Goal: Contribute content

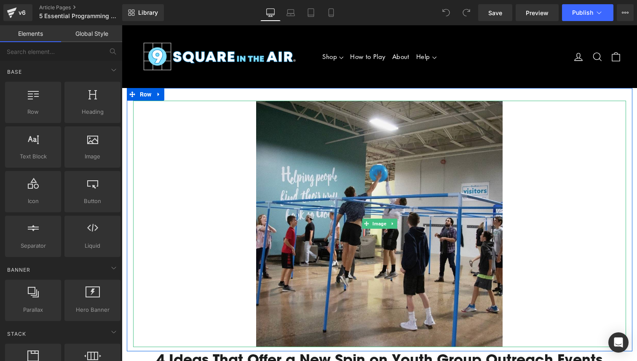
scroll to position [13, 0]
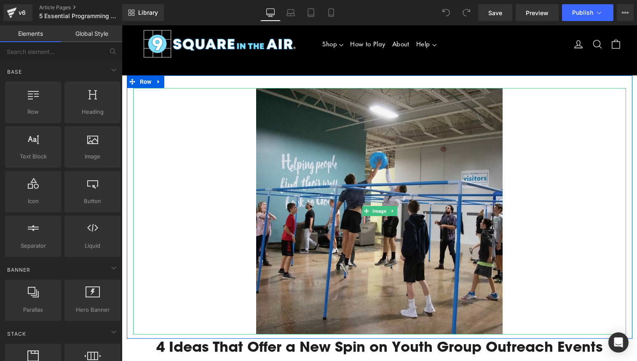
click at [400, 204] on img at bounding box center [379, 211] width 247 height 247
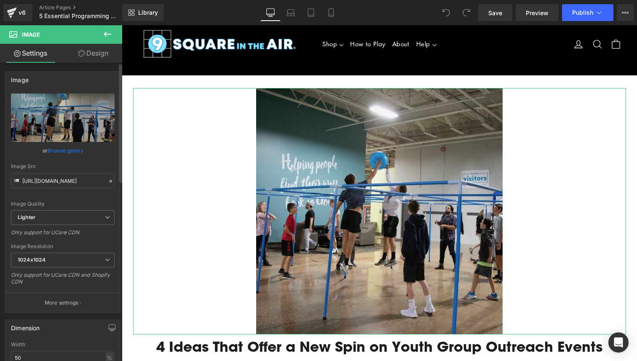
click at [62, 148] on link "Browse gallery" at bounding box center [66, 150] width 36 height 15
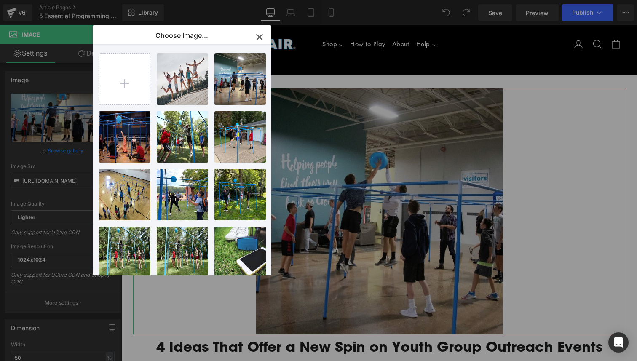
click at [55, 0] on div "You are previewing how the will restyle your page. You can not edit Elements in…" at bounding box center [318, 0] width 637 height 0
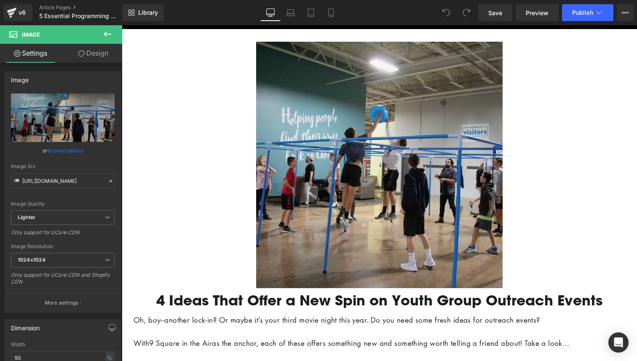
scroll to position [69, 0]
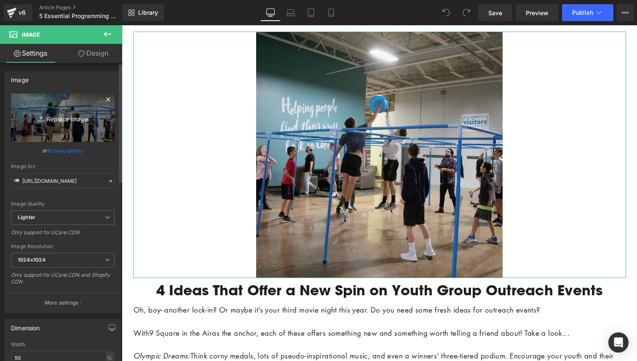
click at [73, 121] on icon "Replace Image" at bounding box center [62, 118] width 67 height 11
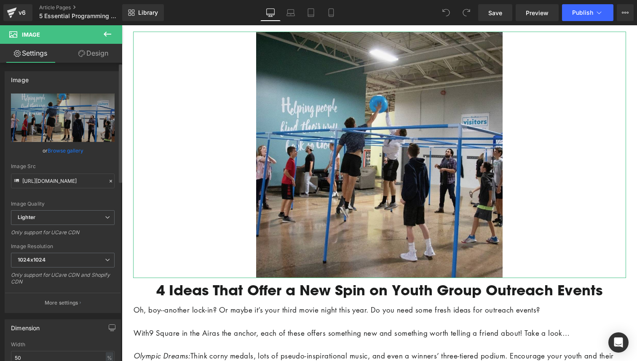
click at [60, 148] on link "Browse gallery" at bounding box center [66, 150] width 36 height 15
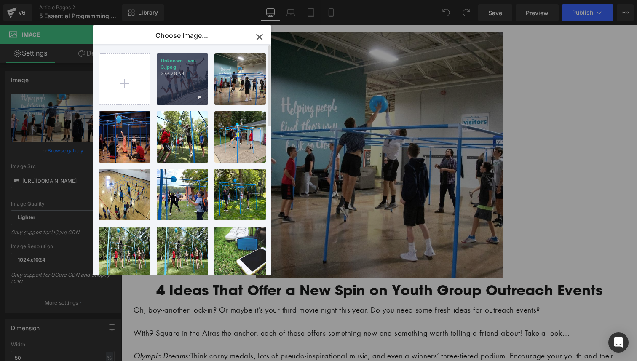
click at [169, 91] on div "Unknown...wn-3.jpeg 278.28 KB" at bounding box center [182, 79] width 51 height 51
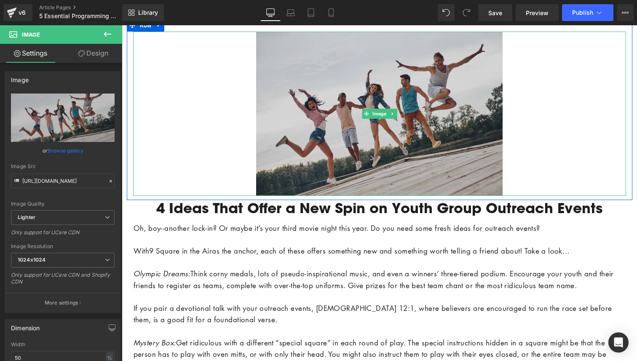
type input "https://ucarecdn.com/0b2ff995-d130-46e5-96ef-5412c644e16b/-/format/auto/-/previ…"
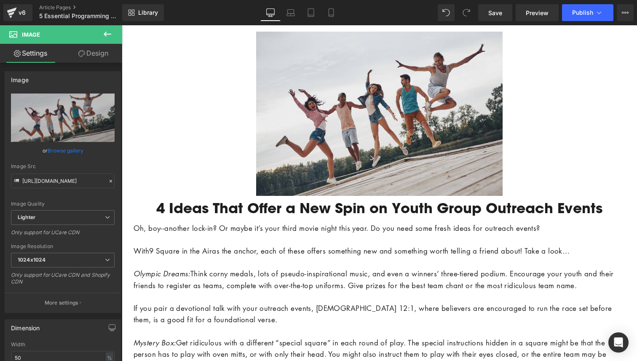
click at [312, 243] on p "To enrich screen reader interactions, please activate Accessibility in Grammarl…" at bounding box center [380, 239] width 492 height 11
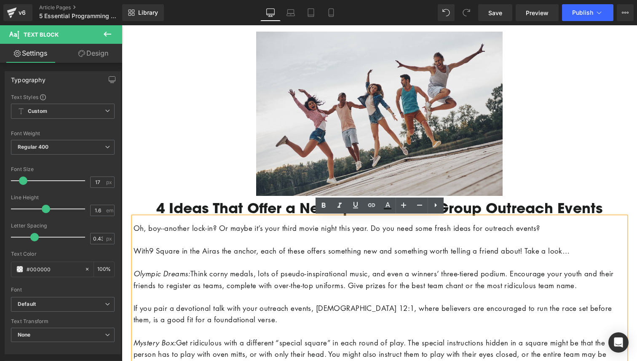
click at [312, 243] on p "To enrich screen reader interactions, please activate Accessibility in Grammarl…" at bounding box center [380, 239] width 492 height 11
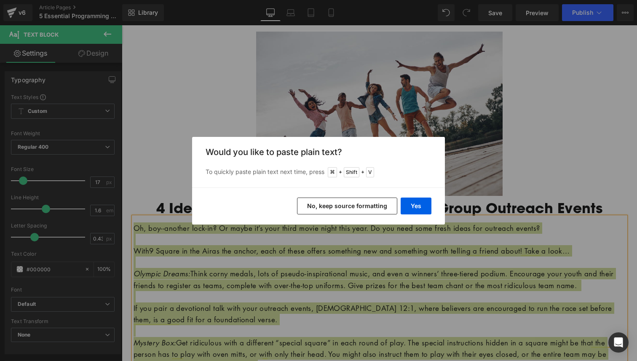
click at [383, 206] on button "No, keep source formatting" at bounding box center [347, 206] width 100 height 17
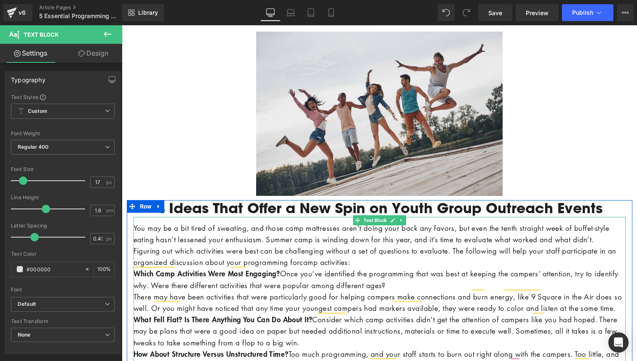
click at [232, 245] on p "You may be a bit tired of sweating, and those camp mattresses aren’t doing your…" at bounding box center [380, 234] width 492 height 23
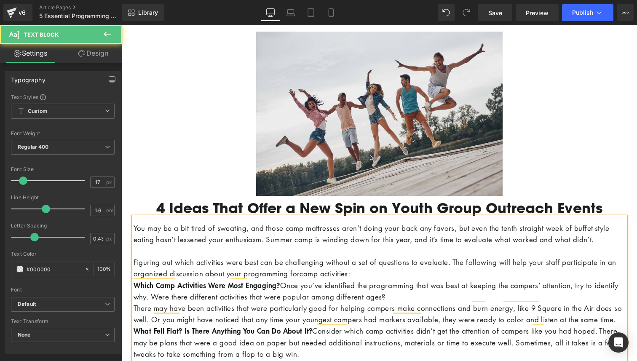
click at [134, 295] on div "You may be a bit tired of sweating, and those camp mattresses aren’t doing your…" at bounding box center [380, 363] width 492 height 292
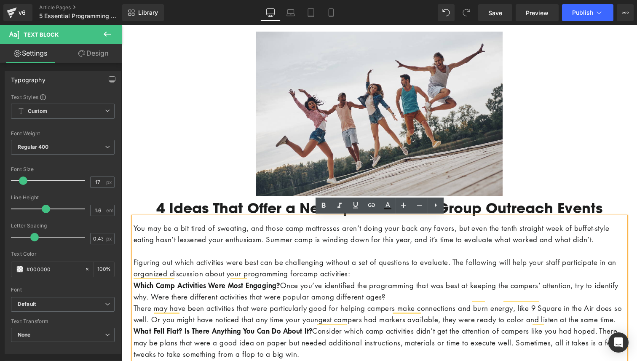
click at [134, 291] on b "Which Camp Activities Were Most Engaging?" at bounding box center [207, 285] width 147 height 10
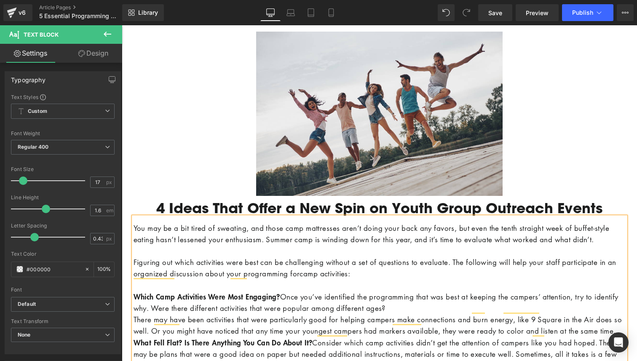
click at [134, 291] on p "To enrich screen reader interactions, please activate Accessibility in Grammarl…" at bounding box center [380, 285] width 492 height 11
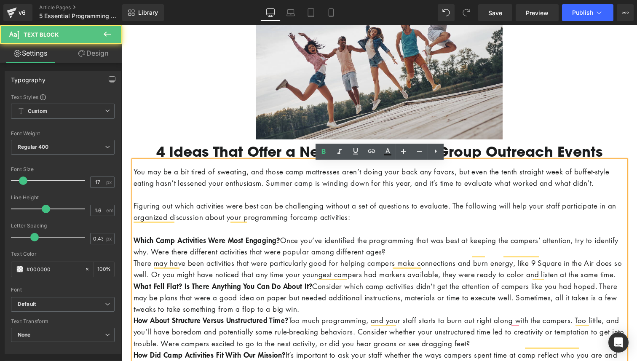
scroll to position [127, 0]
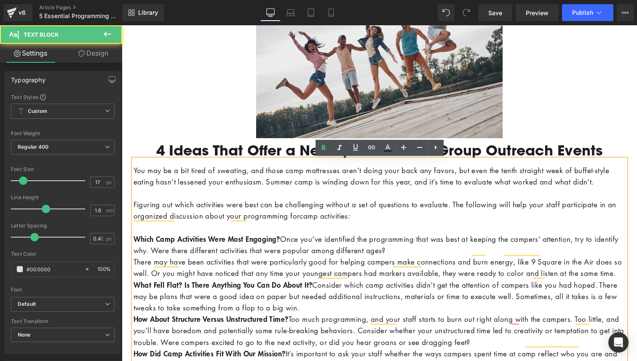
click at [134, 305] on div "You may be a bit tired of sweating, and those camp mattresses aren’t doing your…" at bounding box center [380, 311] width 492 height 304
click at [134, 290] on b "What Fell Flat?" at bounding box center [158, 285] width 49 height 10
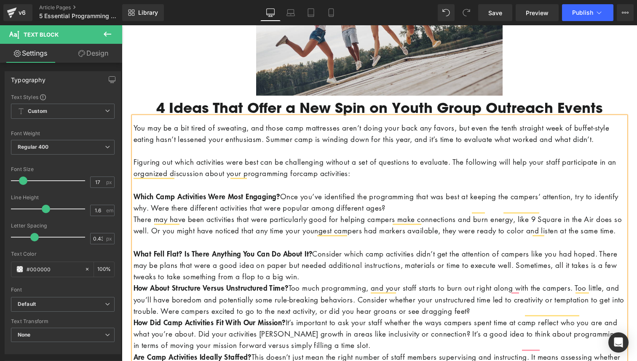
scroll to position [173, 0]
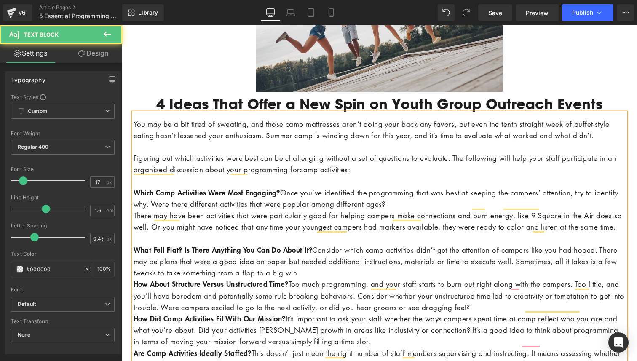
click at [134, 289] on b "How About Structure Versus Unstructured Time?" at bounding box center [211, 284] width 155 height 10
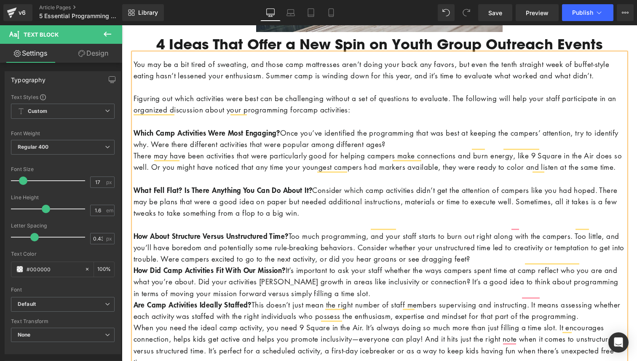
scroll to position [237, 0]
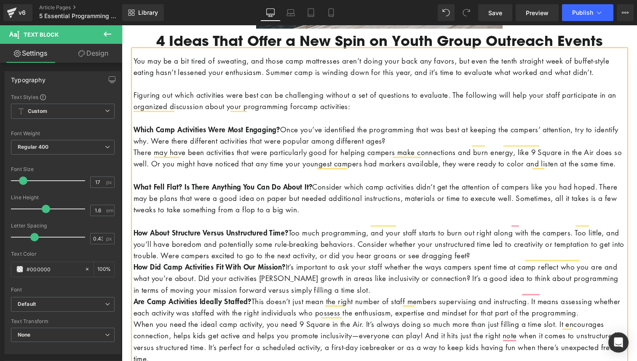
click at [134, 272] on b "How Did Camp Activities Fit With Our Mission?" at bounding box center [210, 267] width 152 height 10
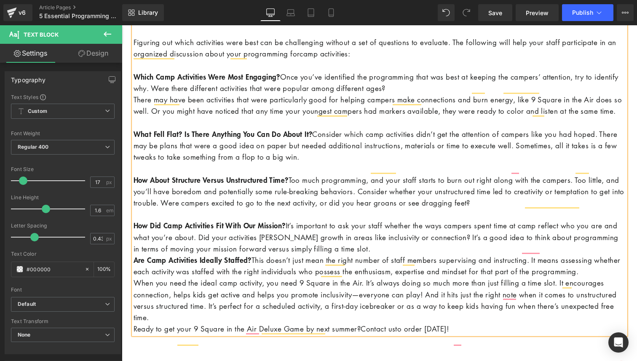
scroll to position [297, 0]
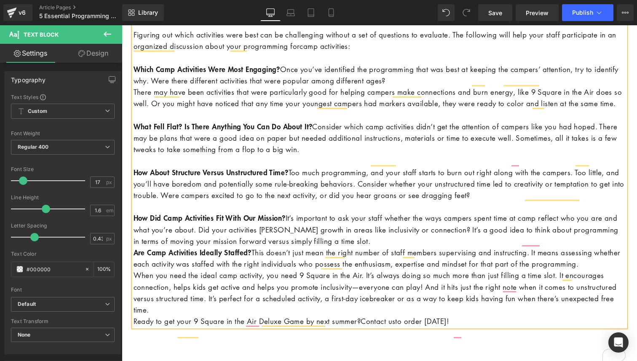
click at [134, 258] on b "Are Camp Activities Ideally Staffed?" at bounding box center [193, 252] width 118 height 10
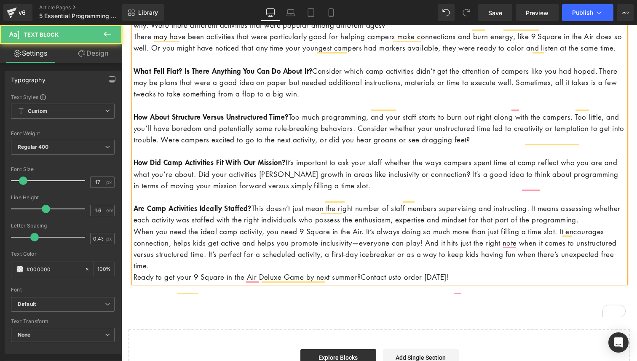
scroll to position [359, 0]
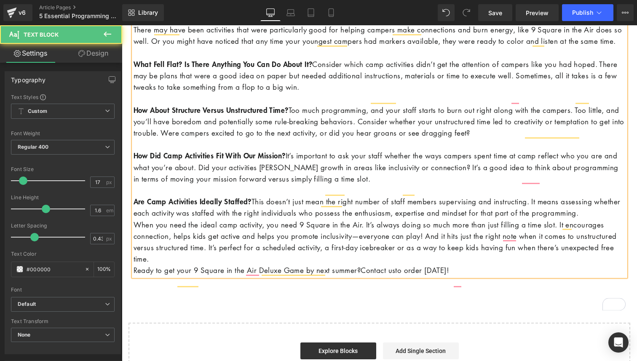
click at [134, 260] on p "When you need the ideal camp activity, you need 9 Square in the Air. It’s alway…" at bounding box center [380, 242] width 492 height 46
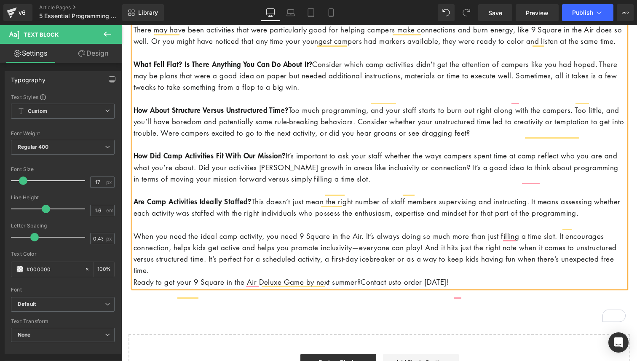
click at [134, 288] on p "Ready to get your 9 Square in the Air Deluxe Game by next summer? Contact us to…" at bounding box center [380, 282] width 492 height 11
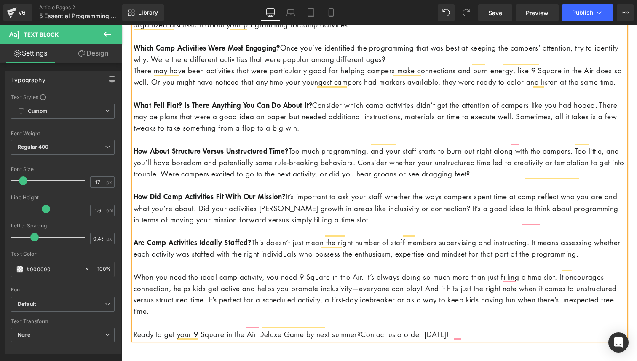
scroll to position [314, 0]
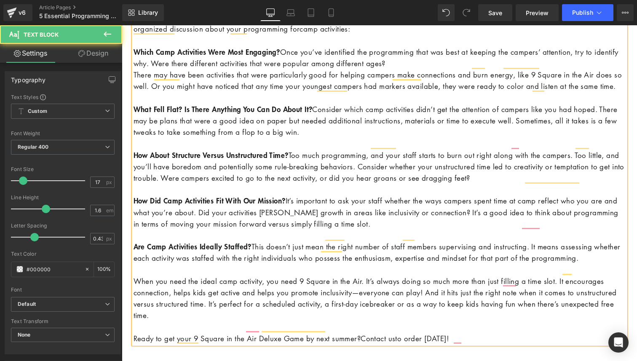
click at [134, 86] on p "There may have been activities that were particularly good for helping campers …" at bounding box center [380, 80] width 492 height 23
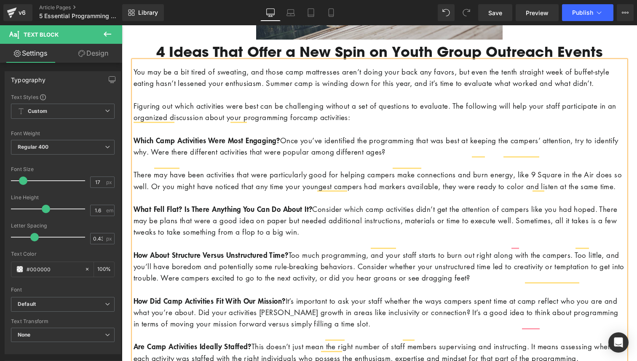
scroll to position [216, 0]
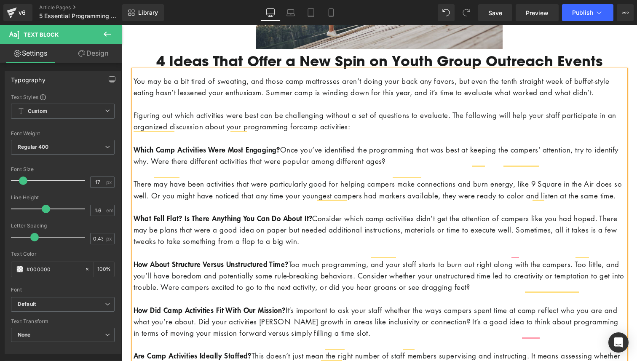
click at [193, 61] on h1 "4 Ideas That Offer a New Spin on Youth Group Outreach Events" at bounding box center [380, 61] width 492 height 17
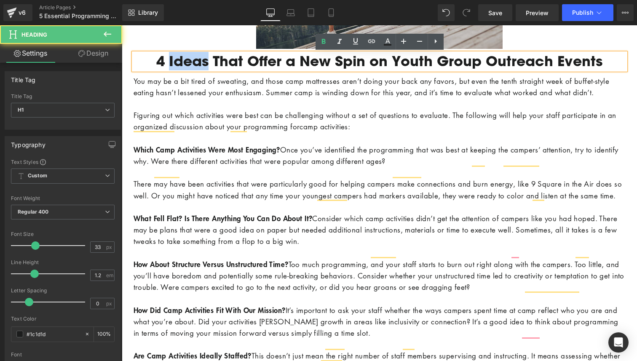
click at [193, 61] on h1 "4 Ideas That Offer a New Spin on Youth Group Outreach Events" at bounding box center [380, 61] width 492 height 17
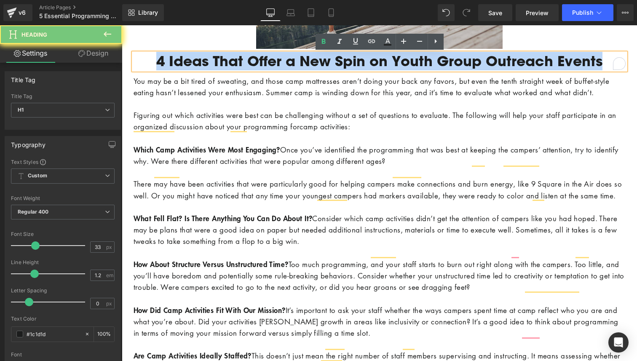
click at [193, 61] on h1 "4 Ideas That Offer a New Spin on Youth Group Outreach Events" at bounding box center [380, 61] width 492 height 17
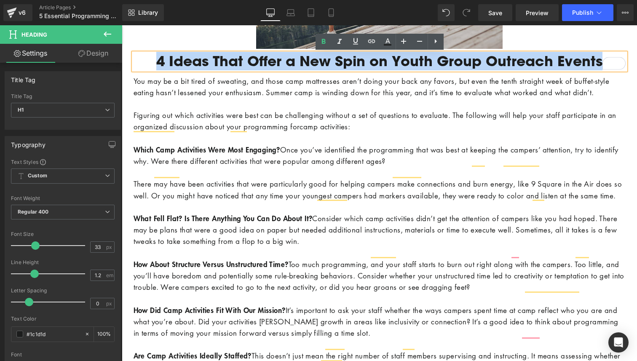
paste div "To enrich screen reader interactions, please activate Accessibility in Grammarl…"
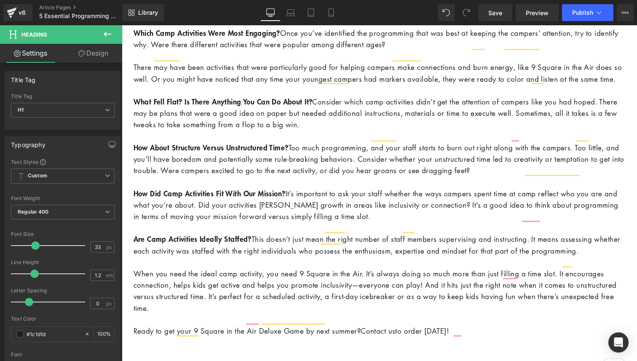
scroll to position [347, 0]
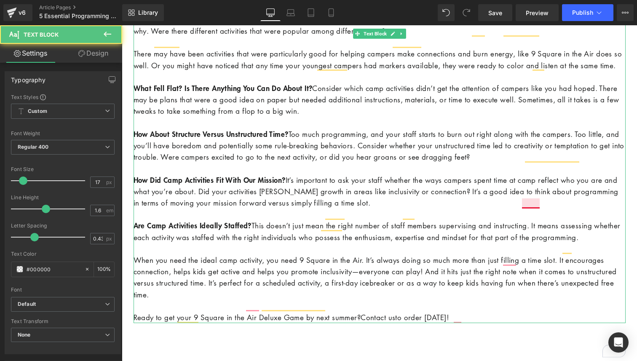
click at [486, 207] on p "How Did Camp Activities Fit With Our Mission? It’s important to ask your staff …" at bounding box center [380, 192] width 492 height 35
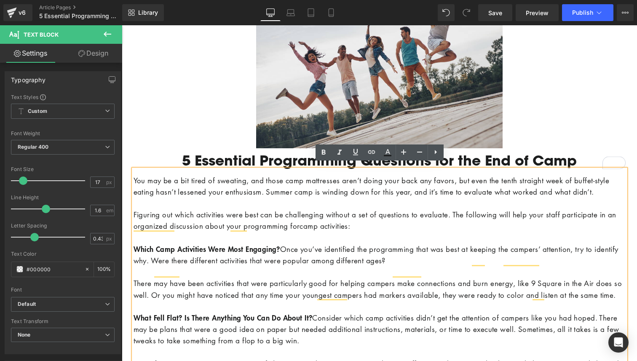
scroll to position [116, 0]
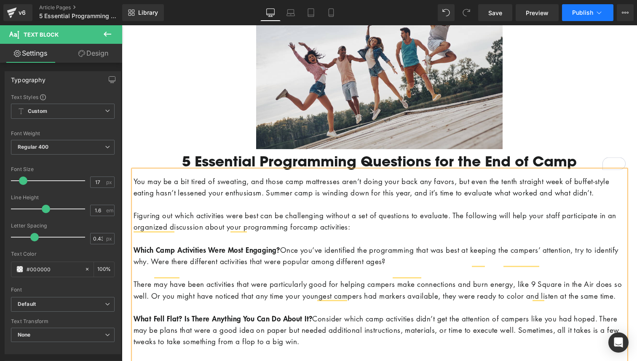
click at [583, 16] on span "Publish" at bounding box center [583, 12] width 21 height 7
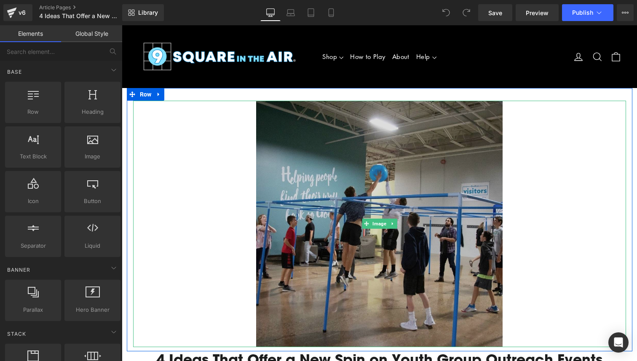
click at [277, 200] on img at bounding box center [379, 224] width 247 height 247
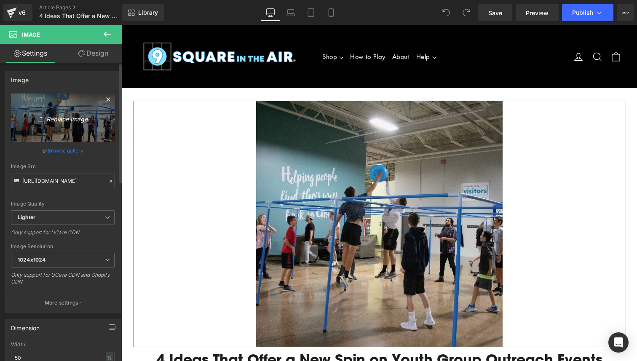
click at [67, 128] on link "Replace Image" at bounding box center [63, 118] width 104 height 48
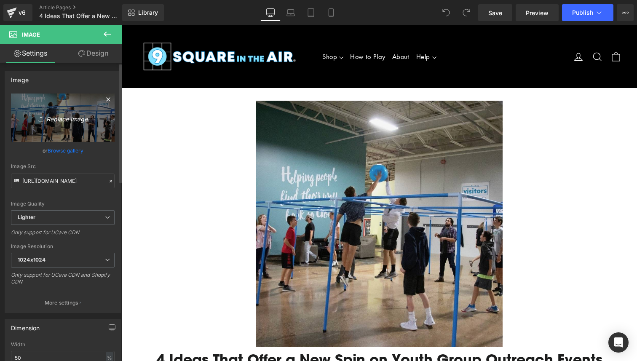
type input "C:\fakepath\Unknown-1.jpeg"
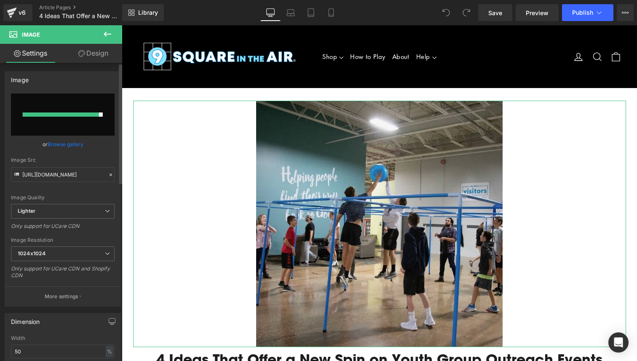
click at [61, 143] on link "Browse gallery" at bounding box center [66, 144] width 36 height 15
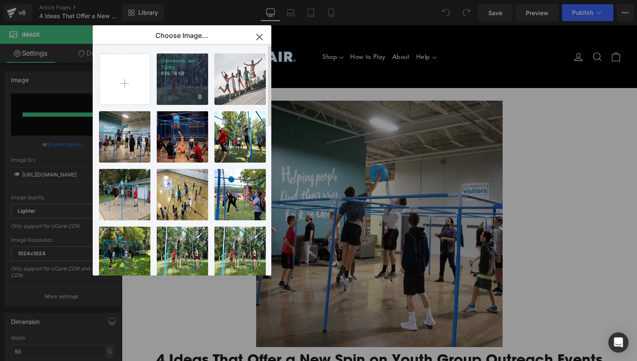
click at [199, 76] on p "639.78 KB" at bounding box center [182, 73] width 43 height 6
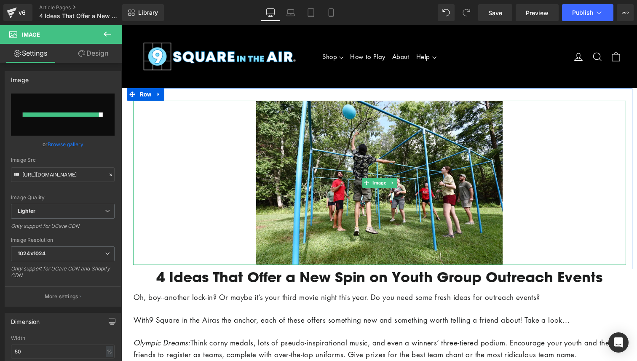
type input "[URL][DOMAIN_NAME]"
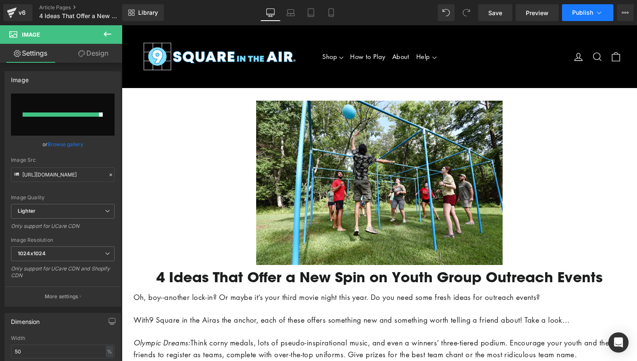
click at [578, 11] on span "Publish" at bounding box center [583, 12] width 21 height 7
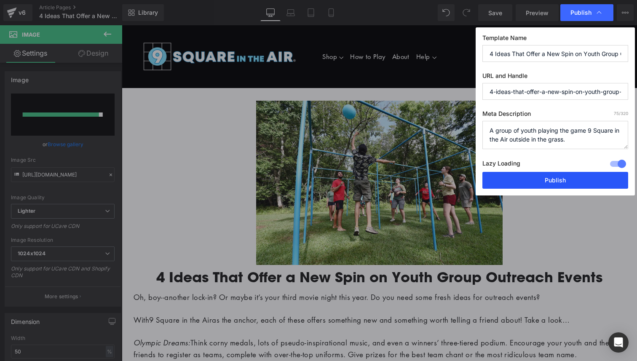
click at [557, 177] on button "Publish" at bounding box center [556, 180] width 146 height 17
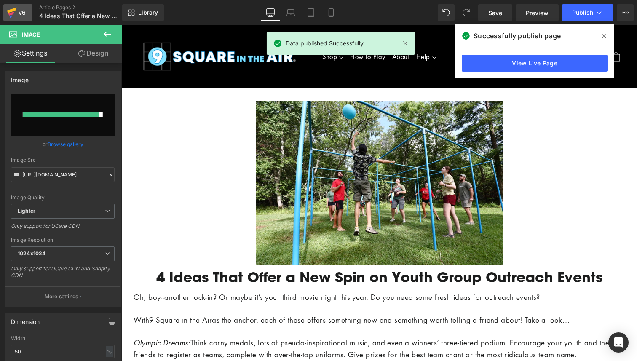
click at [11, 12] on icon at bounding box center [12, 12] width 10 height 21
